Goal: Complete application form: Complete application form

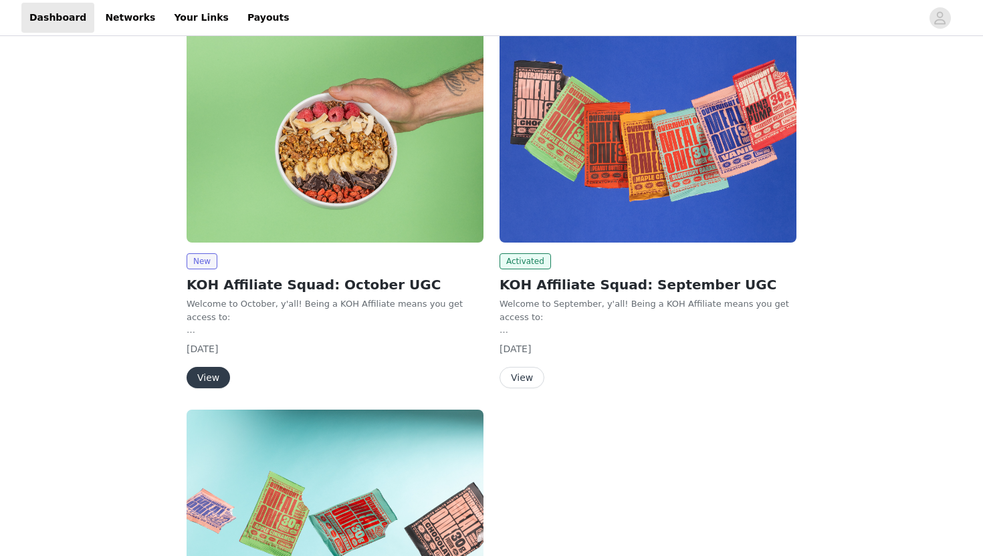
scroll to position [111, 0]
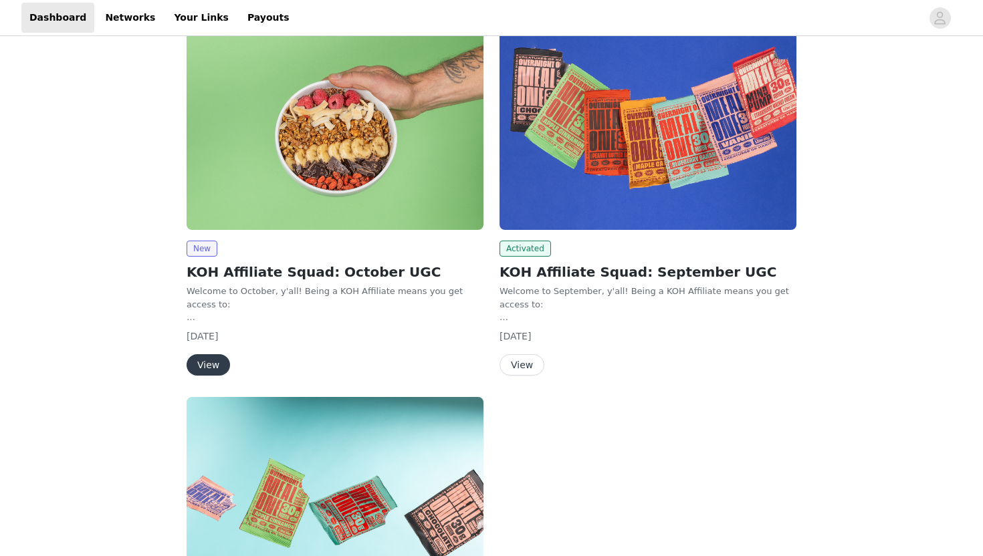
click at [193, 358] on button "View" at bounding box center [208, 364] width 43 height 21
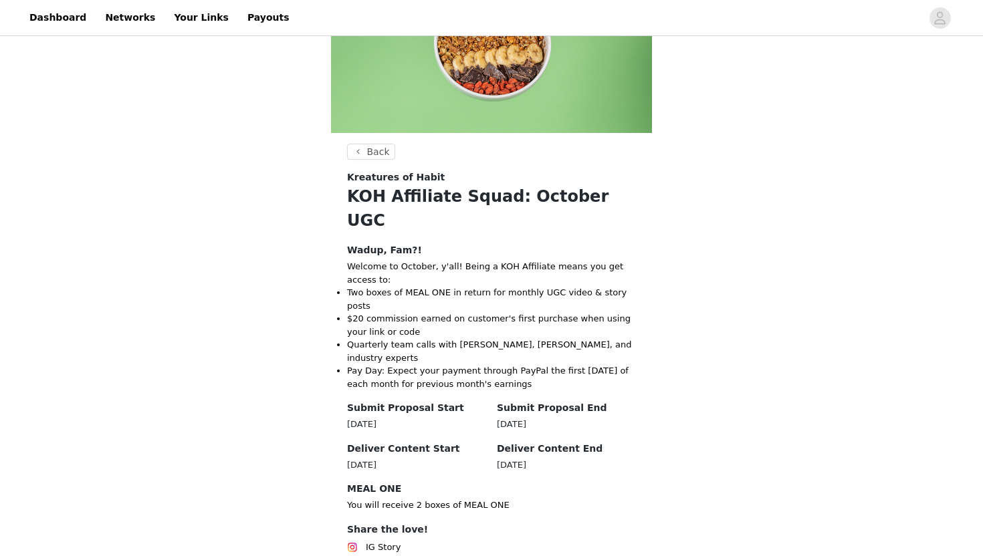
scroll to position [166, 0]
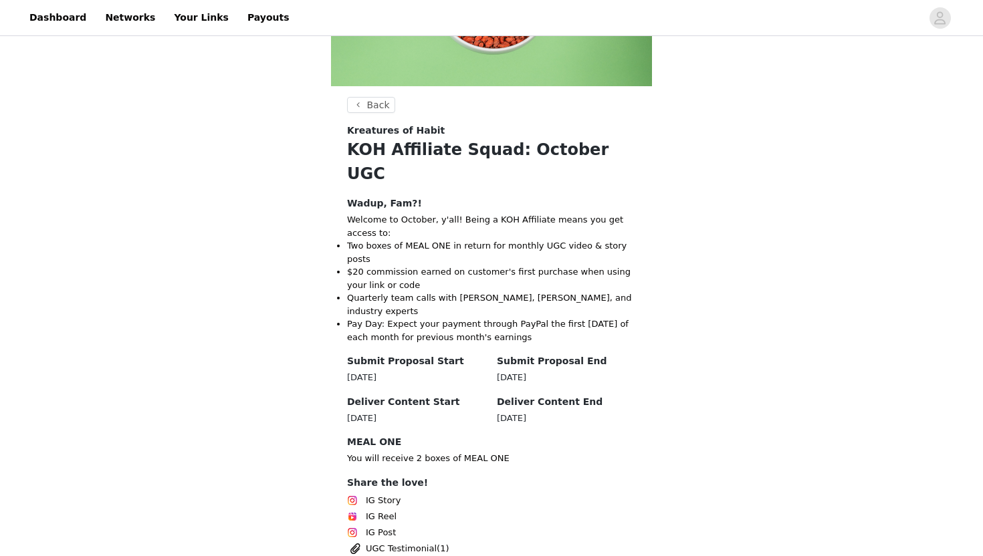
click at [268, 304] on div "Back Kreatures of Habit KOH Affiliate Squad: October UGC Wadup, Fam?! Welcome t…" at bounding box center [491, 406] width 983 height 1068
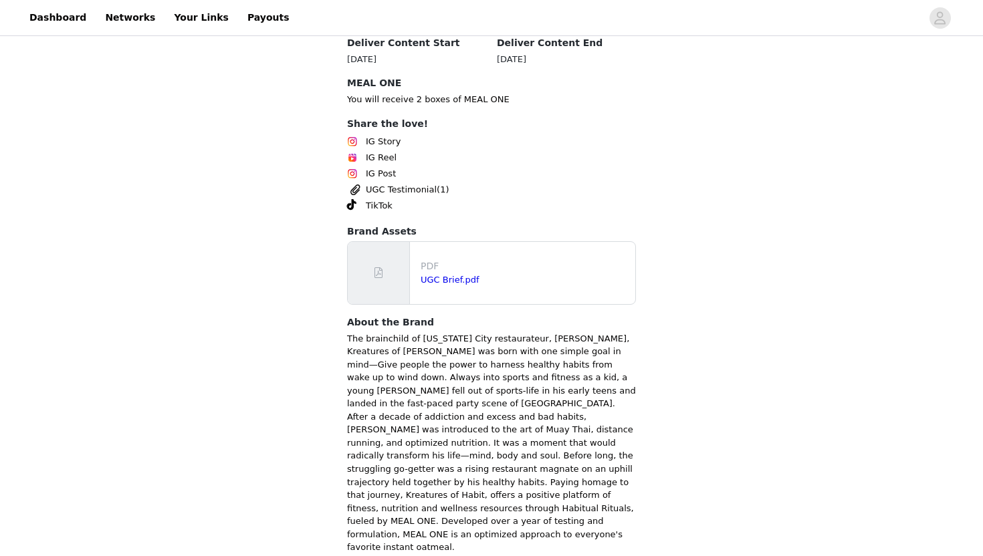
scroll to position [537, 0]
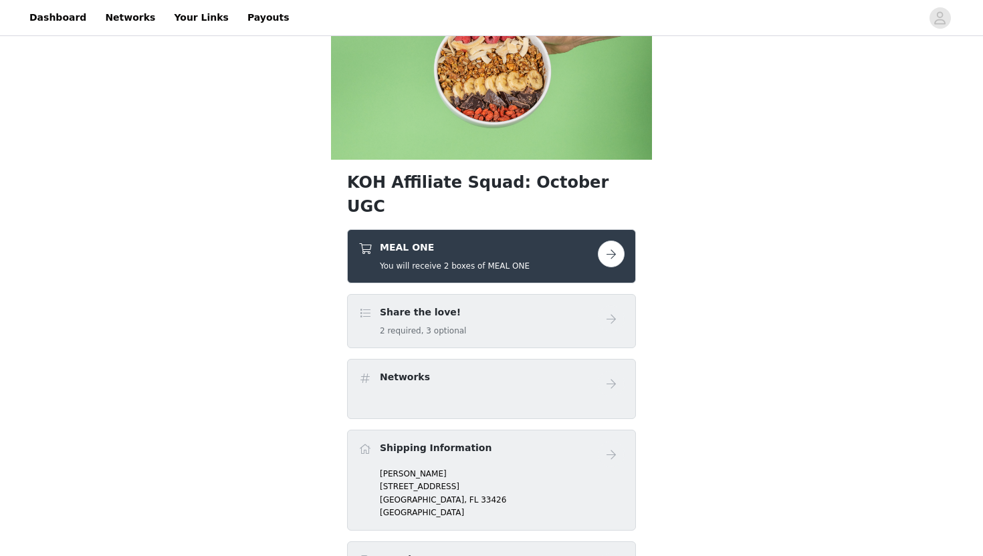
scroll to position [96, 0]
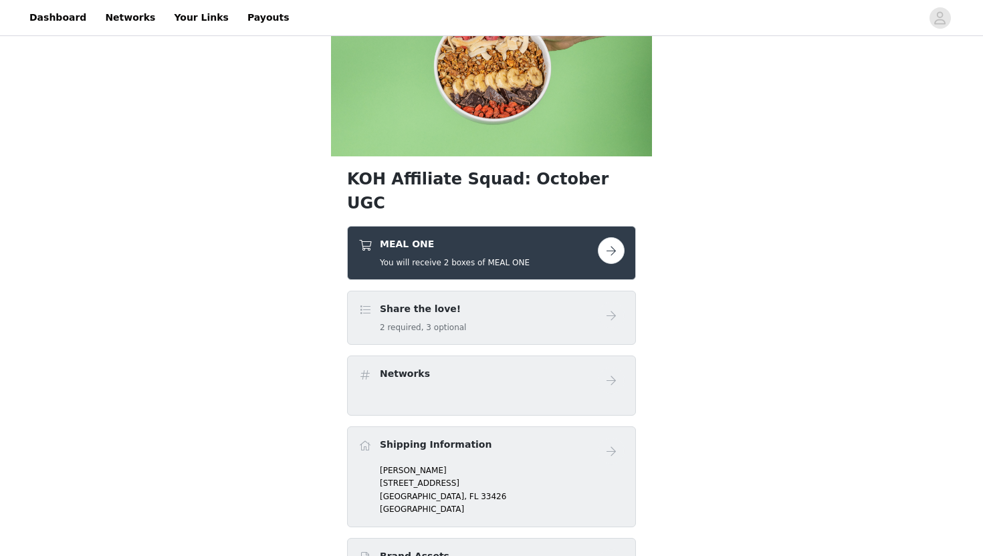
click at [606, 237] on button "button" at bounding box center [611, 250] width 27 height 27
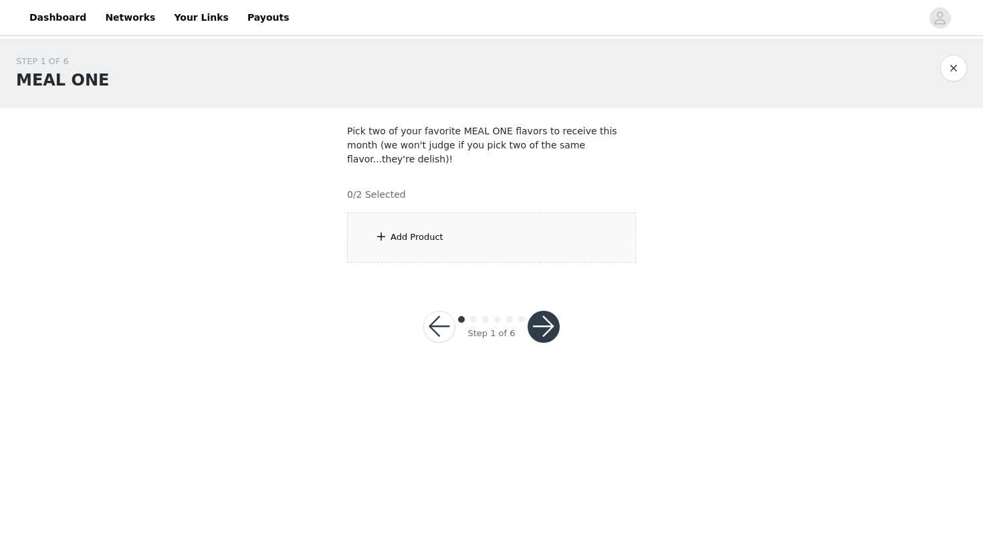
click at [424, 231] on div "Add Product" at bounding box center [416, 237] width 53 height 13
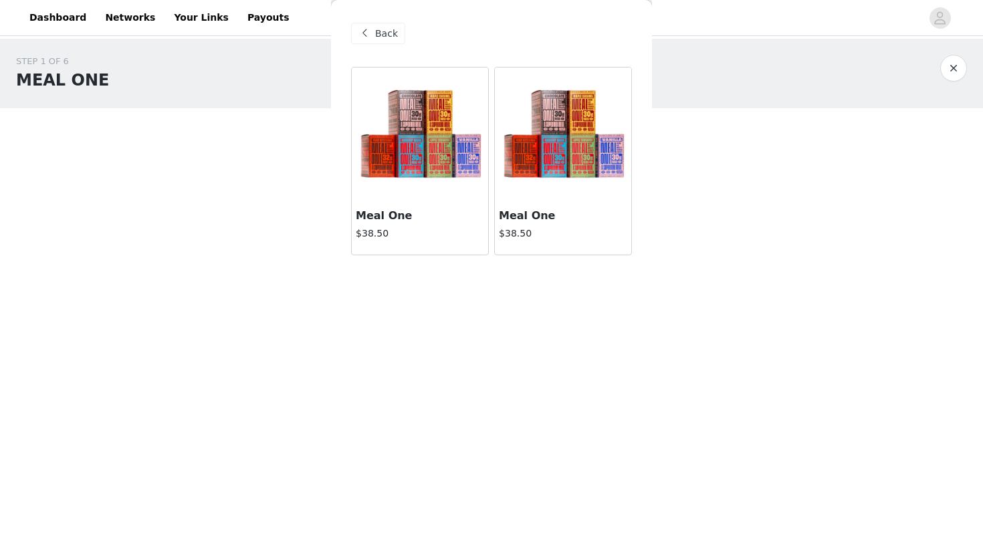
click at [424, 219] on h3 "Meal One" at bounding box center [420, 216] width 128 height 16
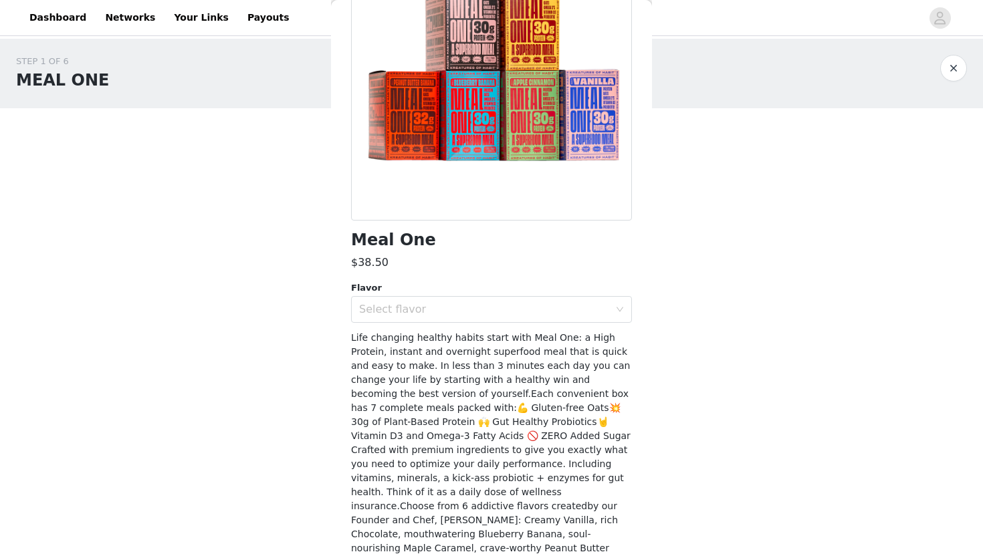
scroll to position [149, 0]
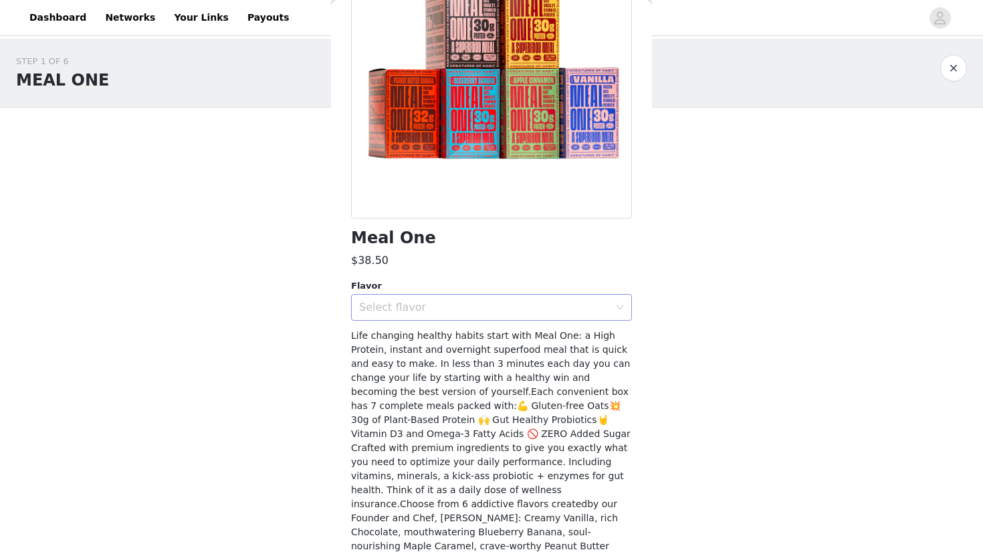
click at [429, 310] on div "Select flavor" at bounding box center [484, 307] width 250 height 13
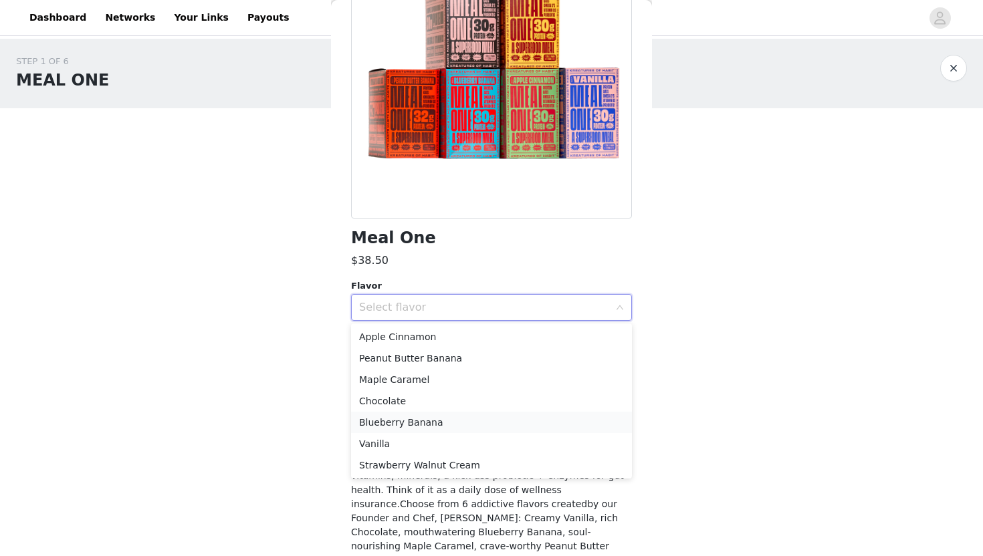
click at [428, 426] on li "Blueberry Banana" at bounding box center [491, 422] width 281 height 21
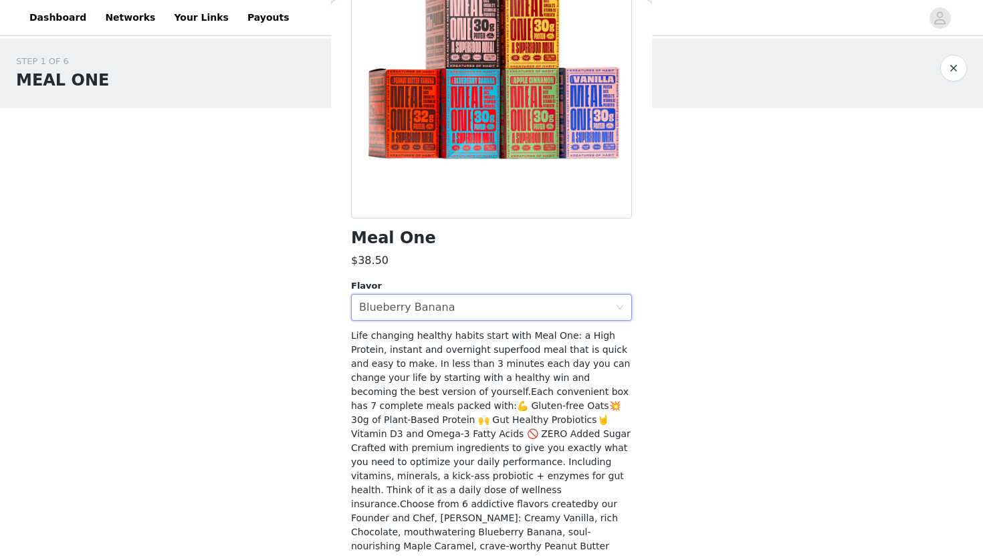
scroll to position [216, 0]
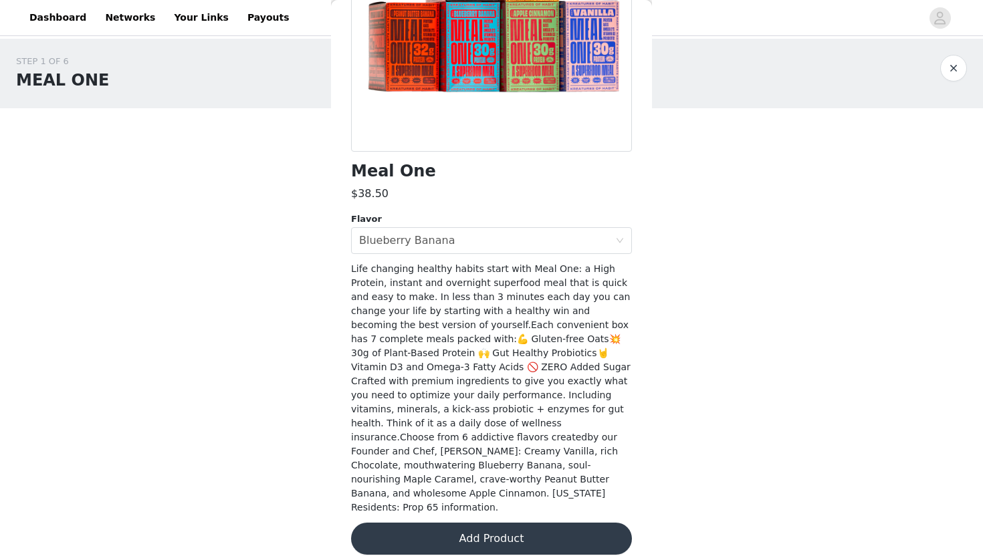
click at [398, 531] on button "Add Product" at bounding box center [491, 539] width 281 height 32
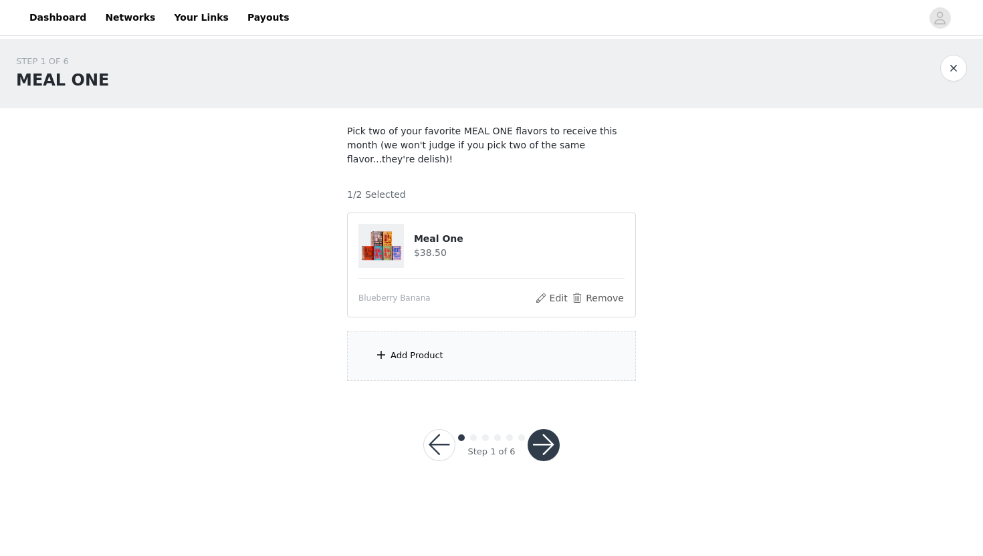
click at [410, 349] on div "Add Product" at bounding box center [416, 355] width 53 height 13
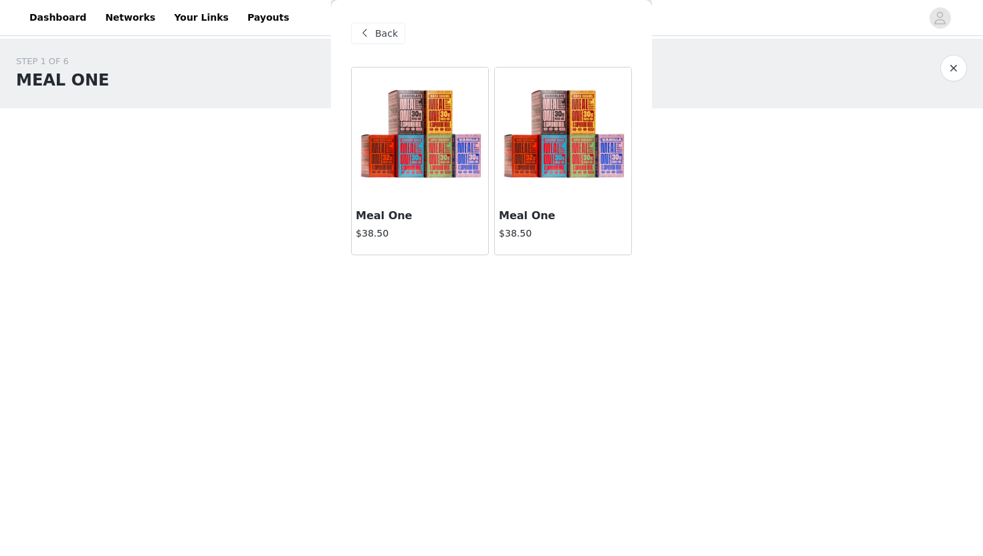
click at [586, 211] on h3 "Meal One" at bounding box center [563, 216] width 128 height 16
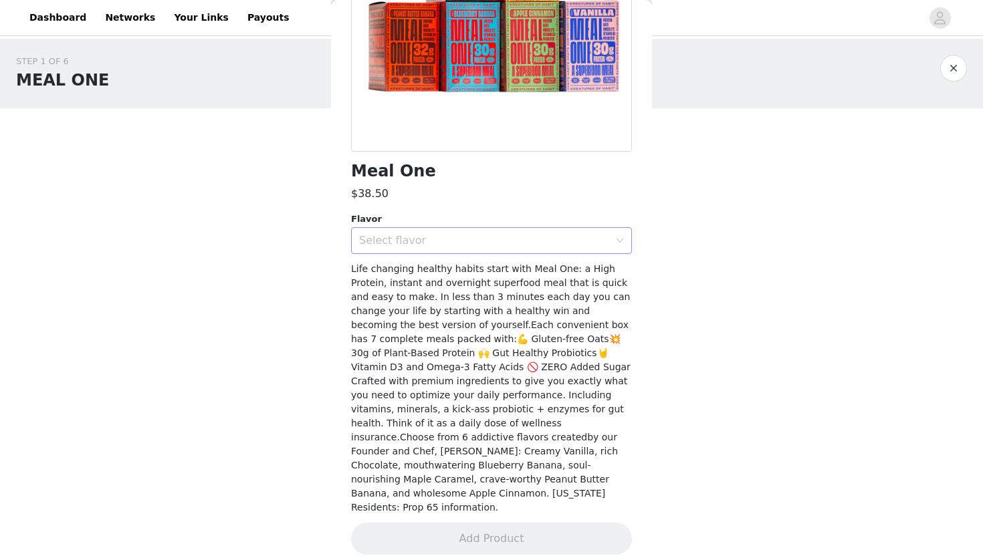
click at [521, 245] on div "Select flavor" at bounding box center [484, 240] width 250 height 13
click at [384, 241] on div "Select flavor" at bounding box center [484, 240] width 250 height 13
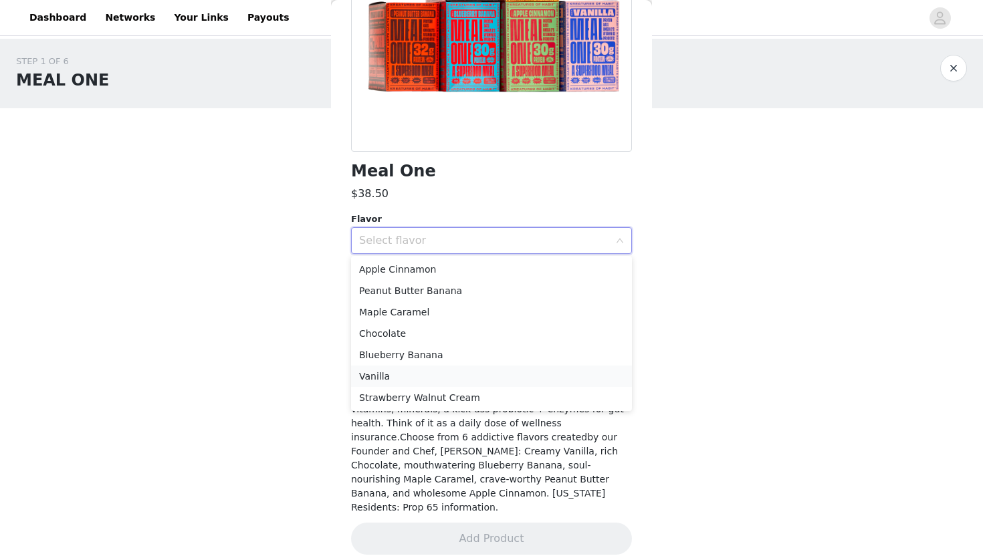
click at [410, 372] on li "Vanilla" at bounding box center [491, 376] width 281 height 21
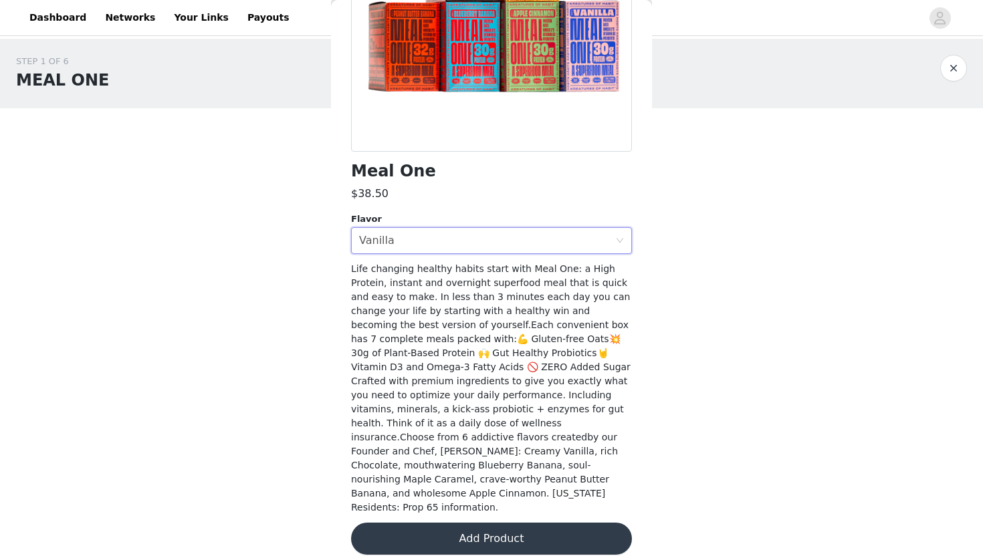
click at [324, 307] on div "STEP 1 OF 6 MEAL ONE Pick two of your favorite MEAL ONE flavors to receive this…" at bounding box center [491, 218] width 983 height 358
click at [416, 523] on button "Add Product" at bounding box center [491, 539] width 281 height 32
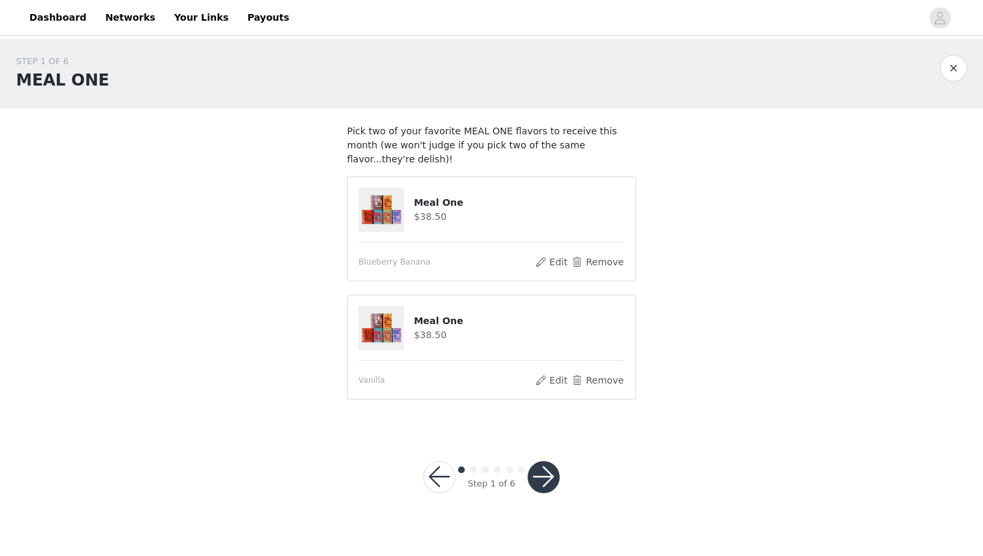
click at [547, 463] on button "button" at bounding box center [543, 477] width 32 height 32
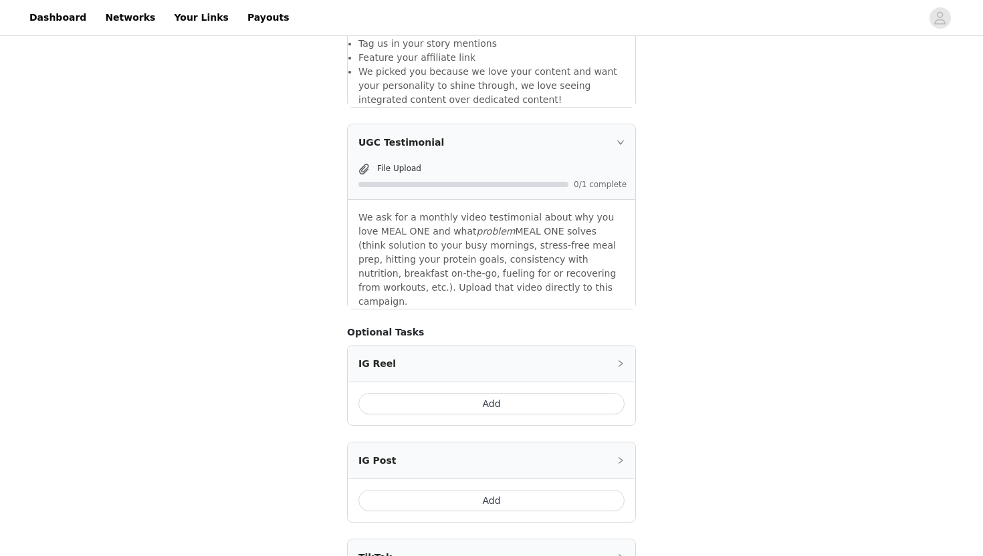
scroll to position [741, 0]
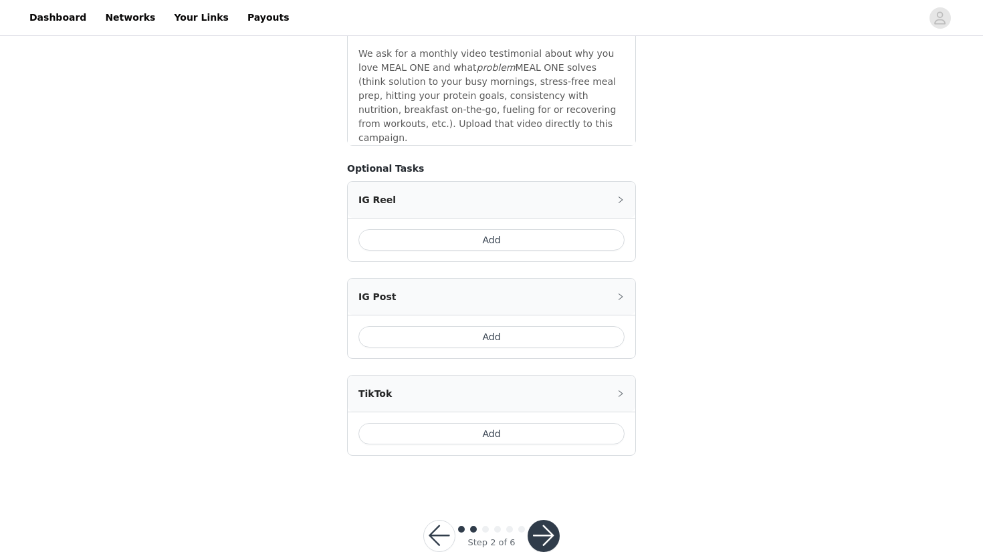
click at [535, 520] on button "button" at bounding box center [543, 536] width 32 height 32
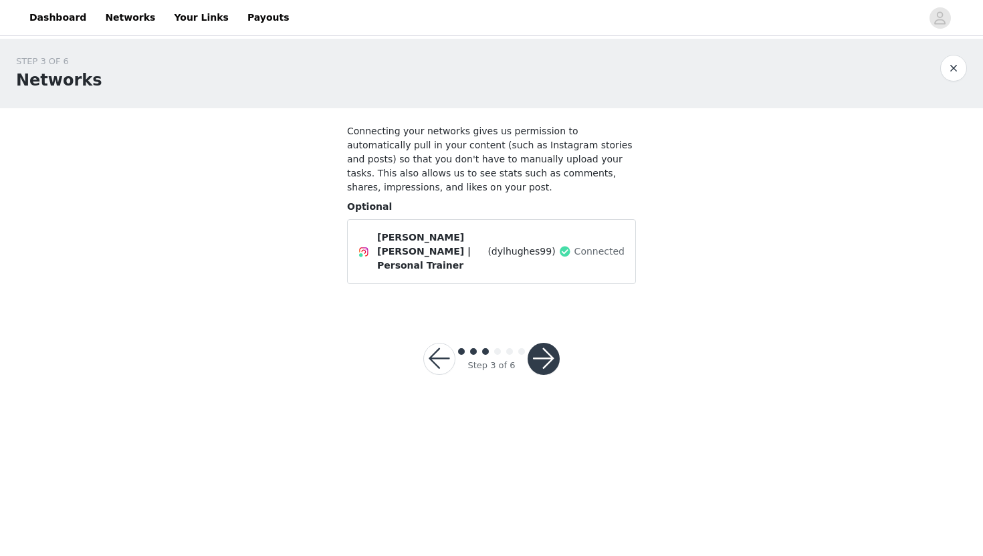
click at [543, 343] on button "button" at bounding box center [543, 359] width 32 height 32
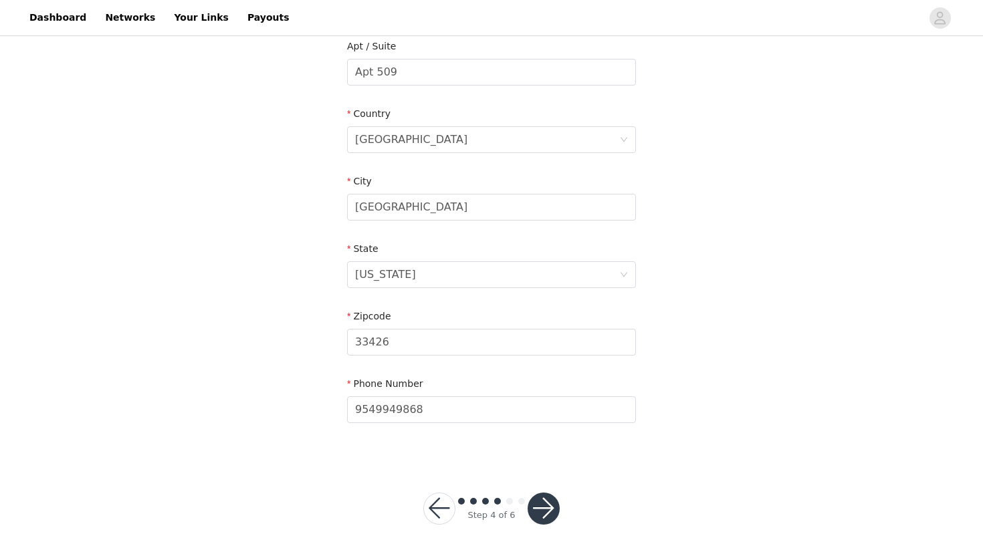
scroll to position [355, 0]
click at [544, 504] on button "button" at bounding box center [543, 509] width 32 height 32
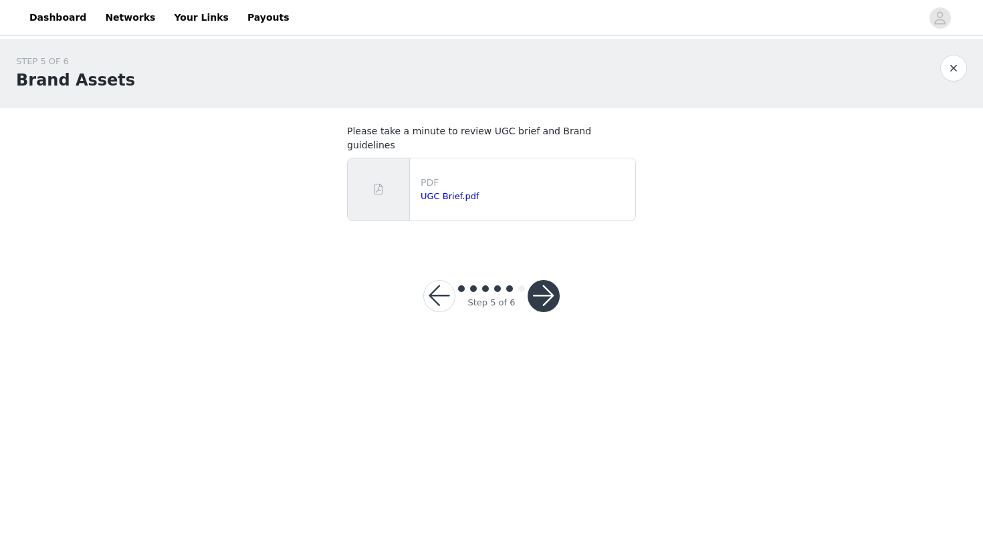
click at [547, 291] on button "button" at bounding box center [543, 296] width 32 height 32
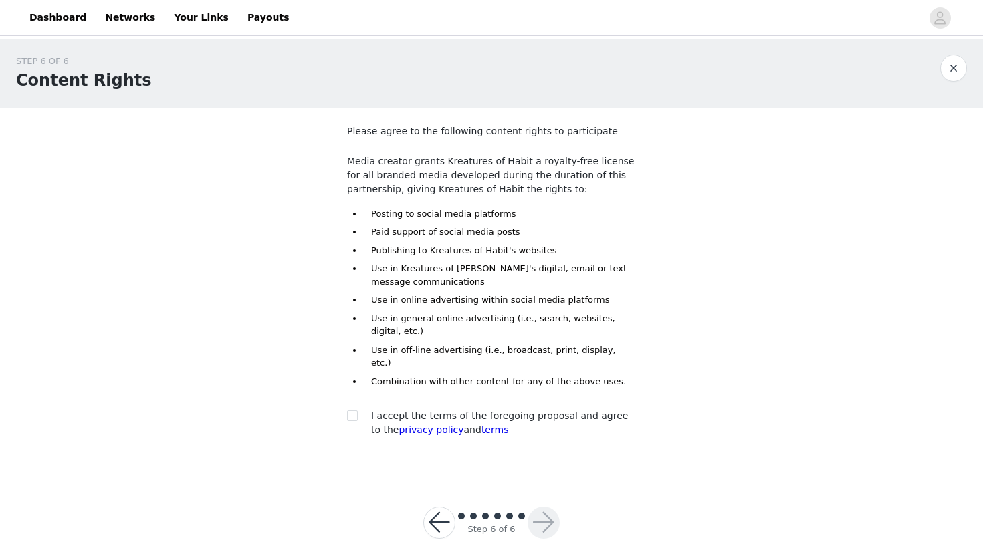
scroll to position [1, 0]
click at [352, 409] on input "checkbox" at bounding box center [351, 413] width 9 height 9
checkbox input "true"
click at [535, 509] on button "button" at bounding box center [543, 521] width 32 height 32
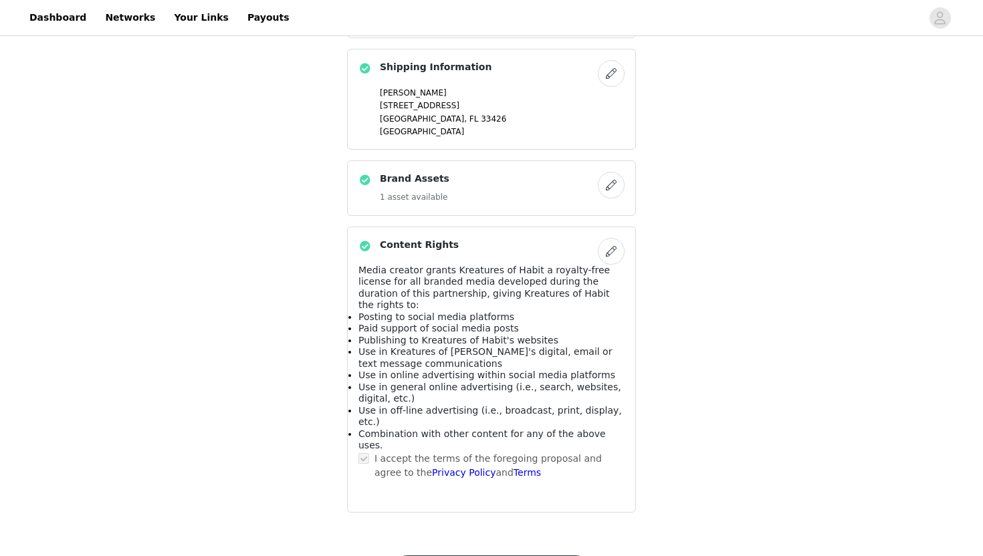
scroll to position [688, 0]
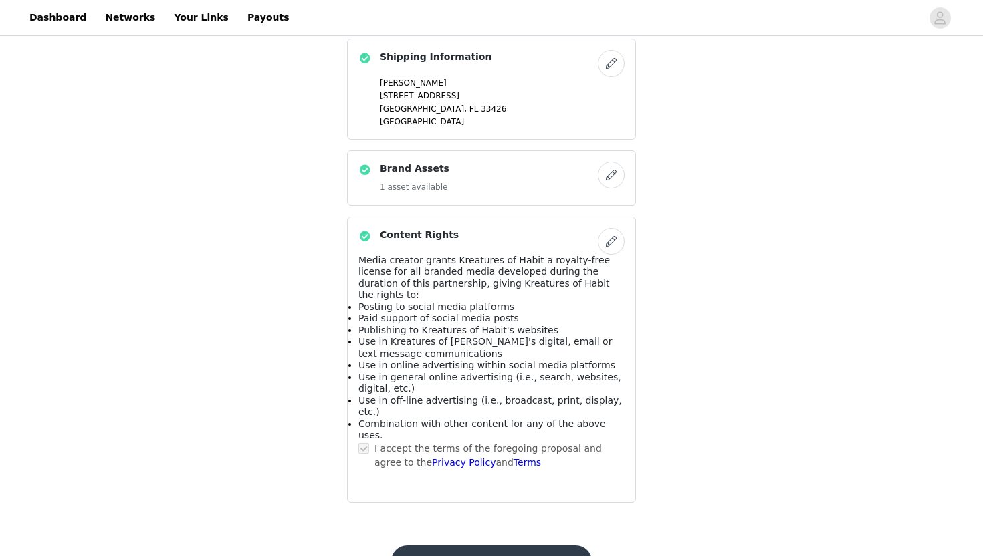
click at [527, 545] on button "Submit Proposal" at bounding box center [491, 561] width 200 height 32
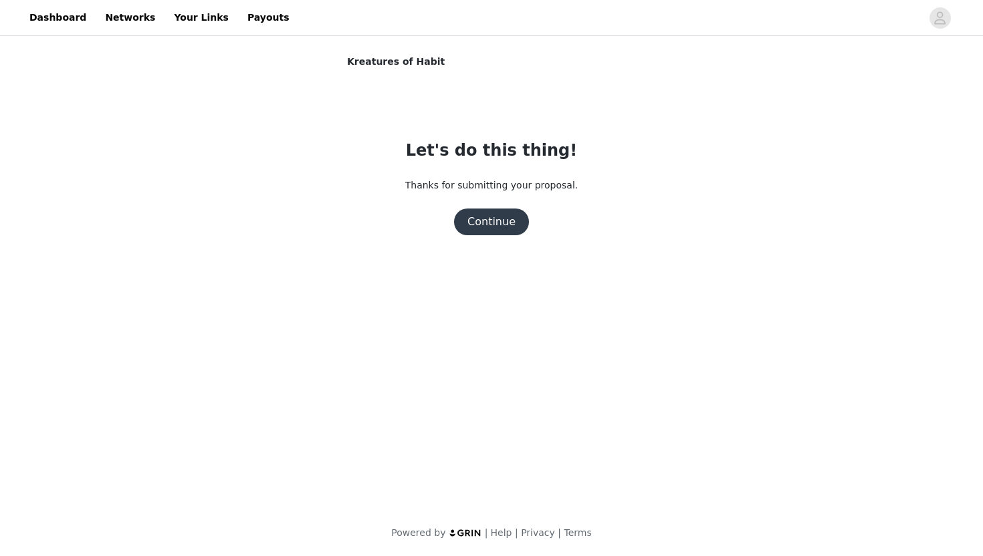
click at [504, 221] on button "Continue" at bounding box center [491, 222] width 75 height 27
